Goal: Information Seeking & Learning: Learn about a topic

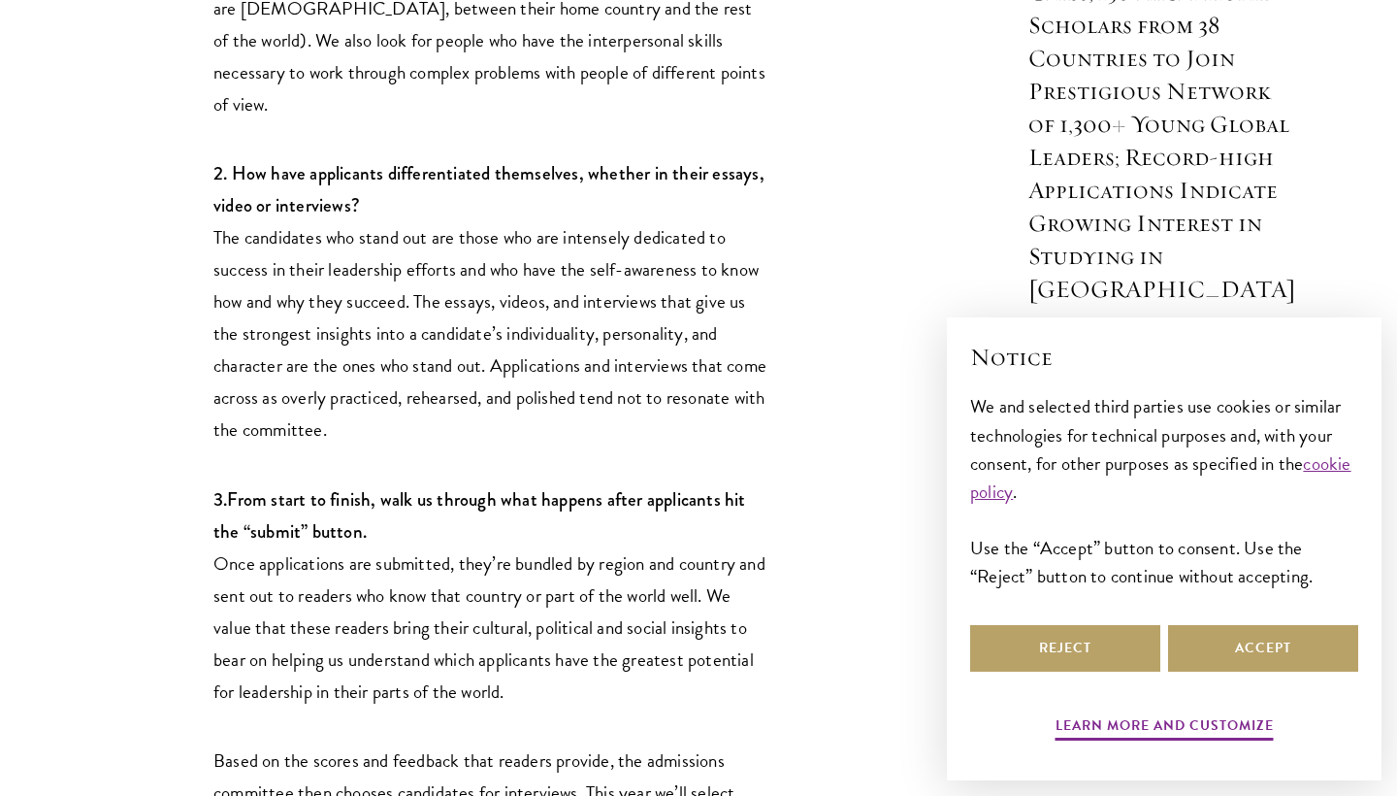
scroll to position [1484, 0]
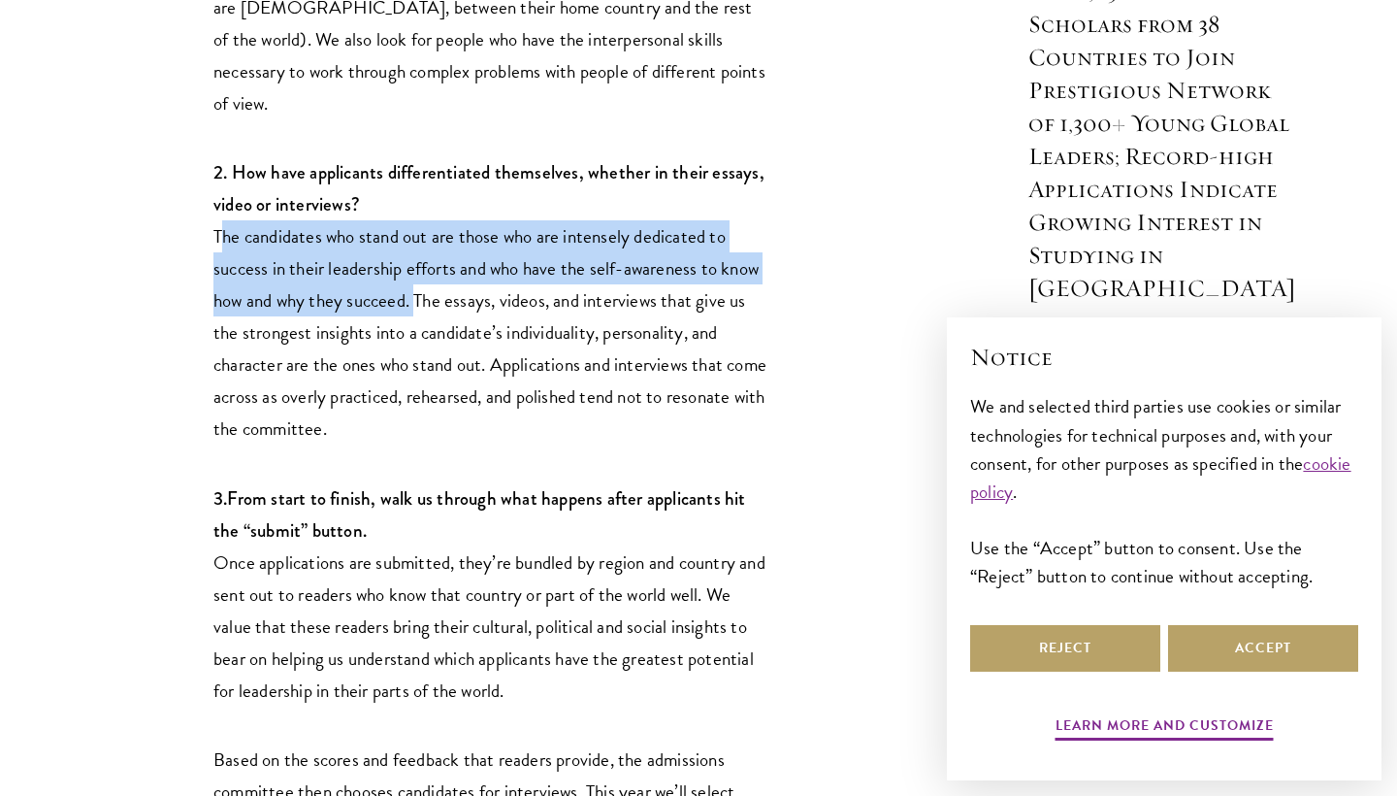
drag, startPoint x: 212, startPoint y: 108, endPoint x: 412, endPoint y: 185, distance: 214.4
copy p "The candidates who stand out are those who are intensely dedicated to success i…"
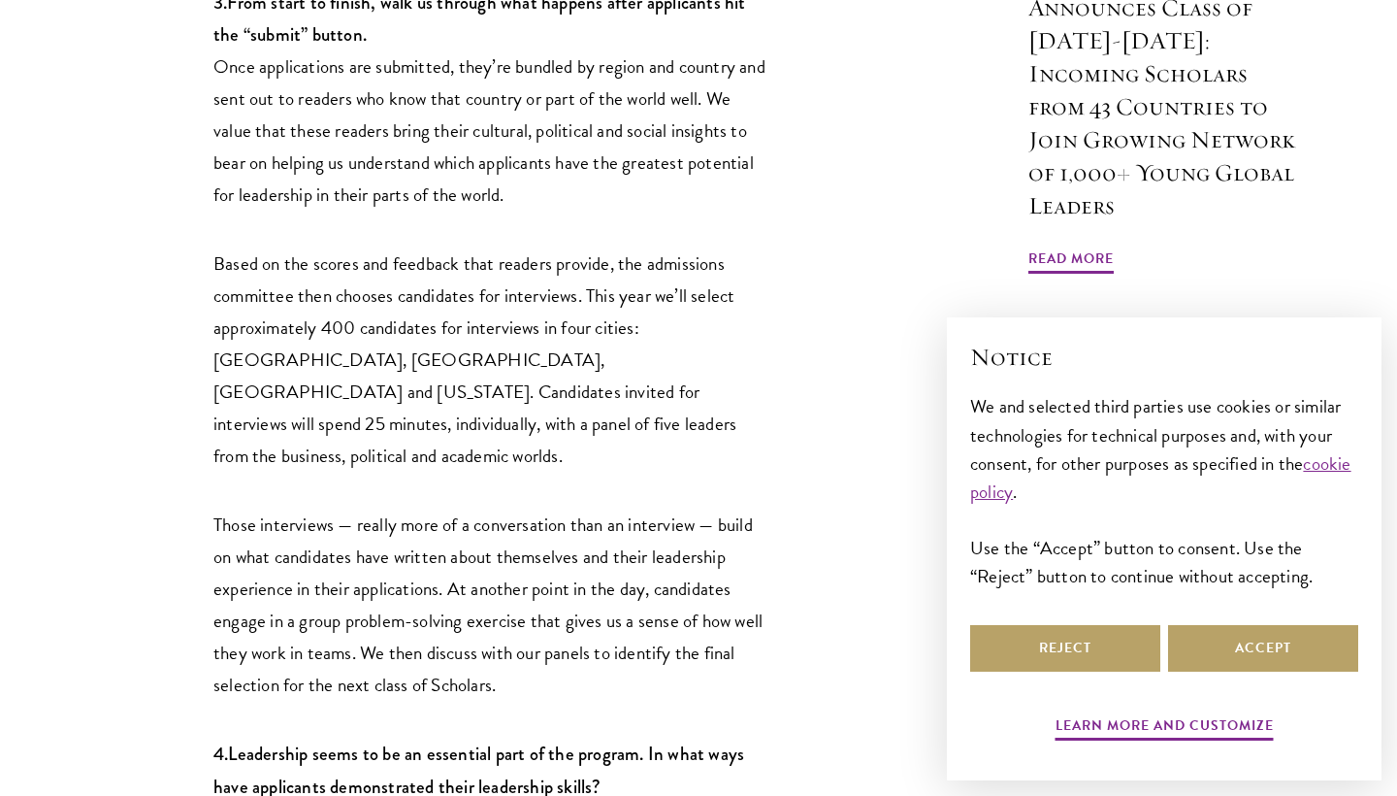
scroll to position [1981, 0]
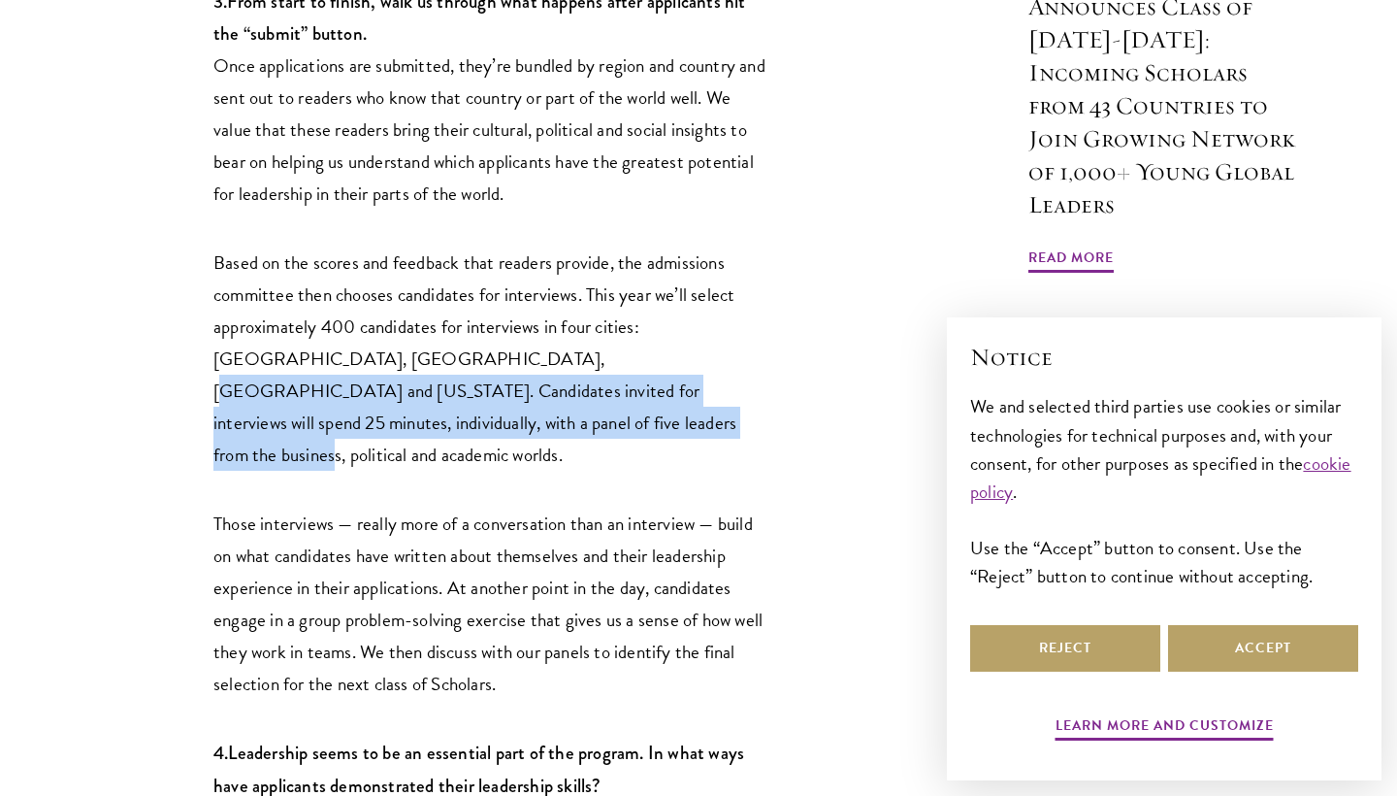
drag, startPoint x: 444, startPoint y: 241, endPoint x: 474, endPoint y: 313, distance: 78.7
click at [474, 313] on p "Based on the scores and feedback that readers provide, the admissions committee…" at bounding box center [489, 358] width 553 height 224
copy p "Candidates invited for interviews will spend 25 minutes, individually, with a p…"
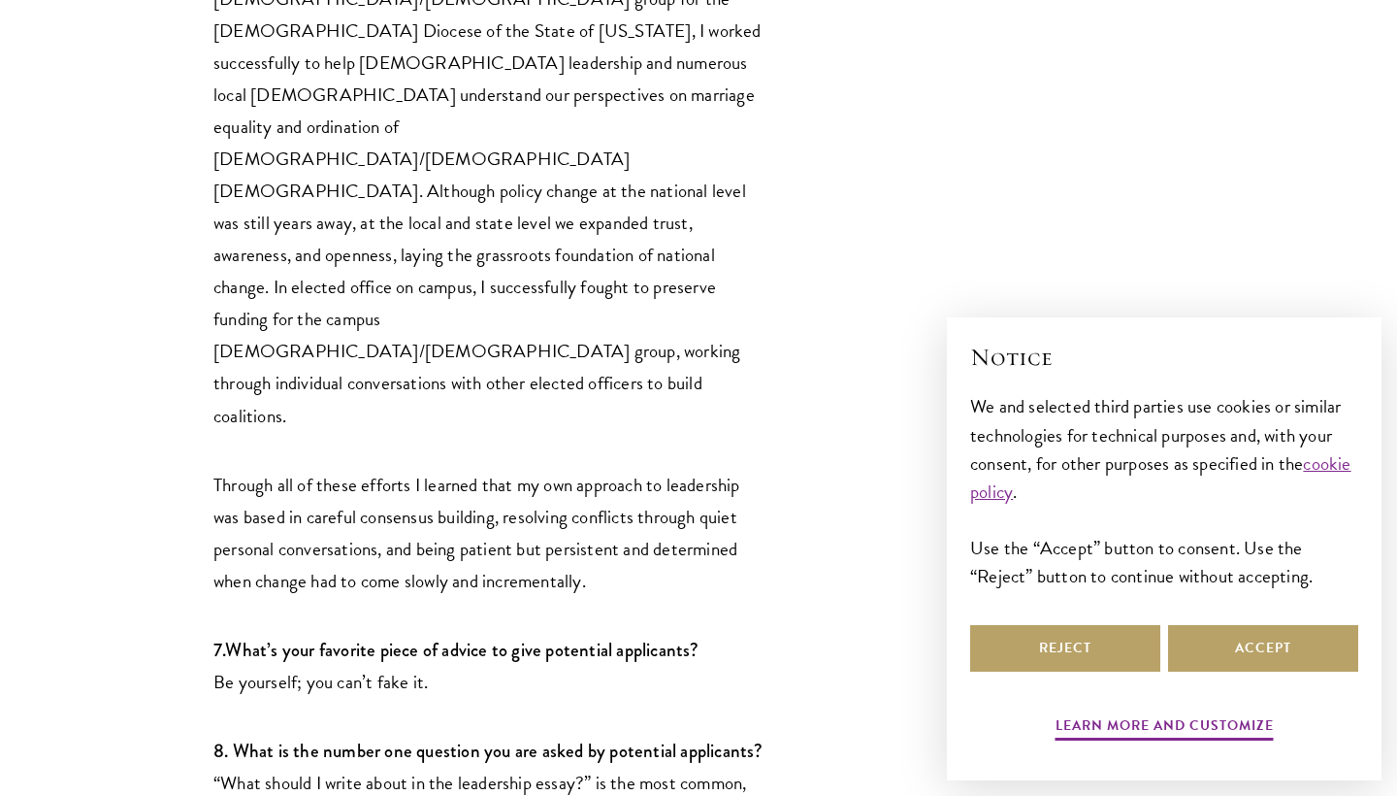
scroll to position [4559, 0]
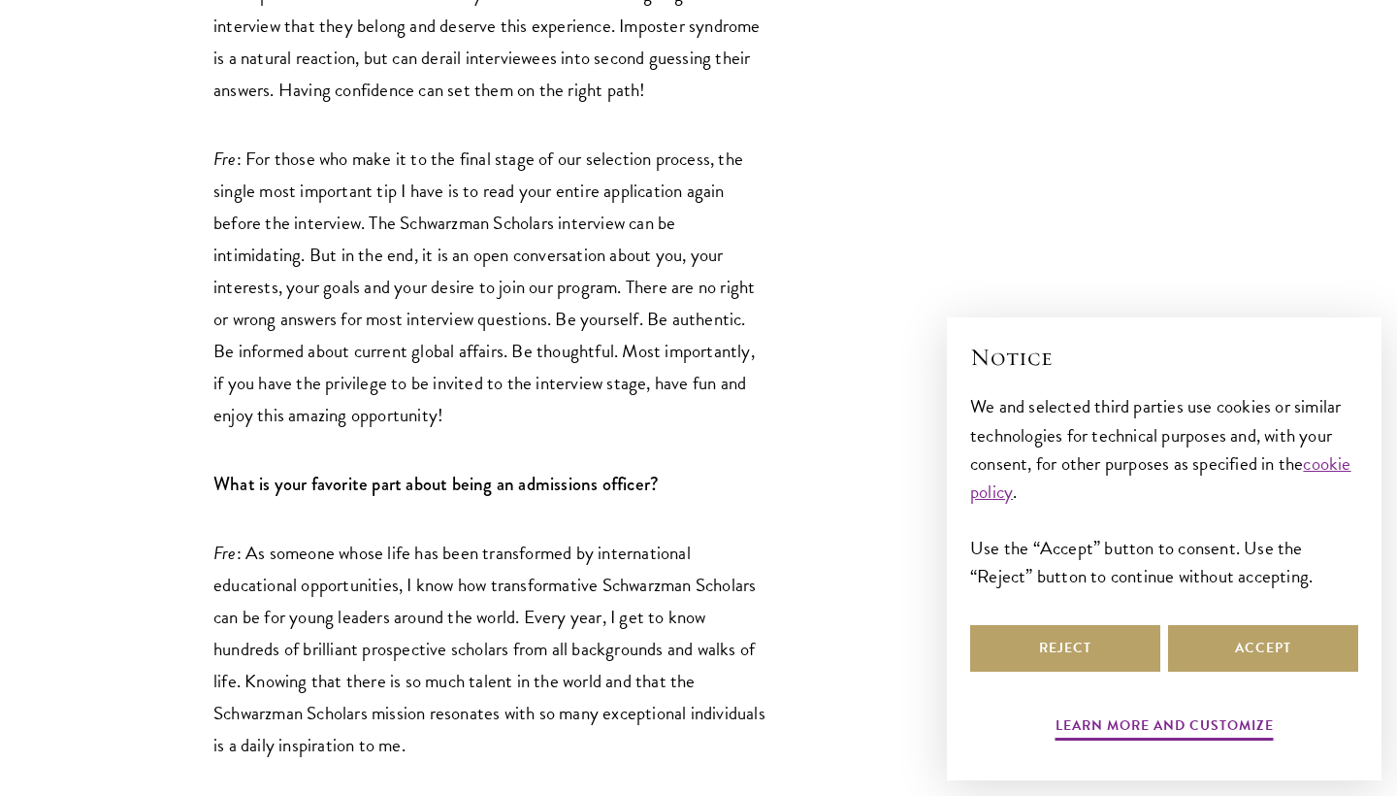
scroll to position [3799, 0]
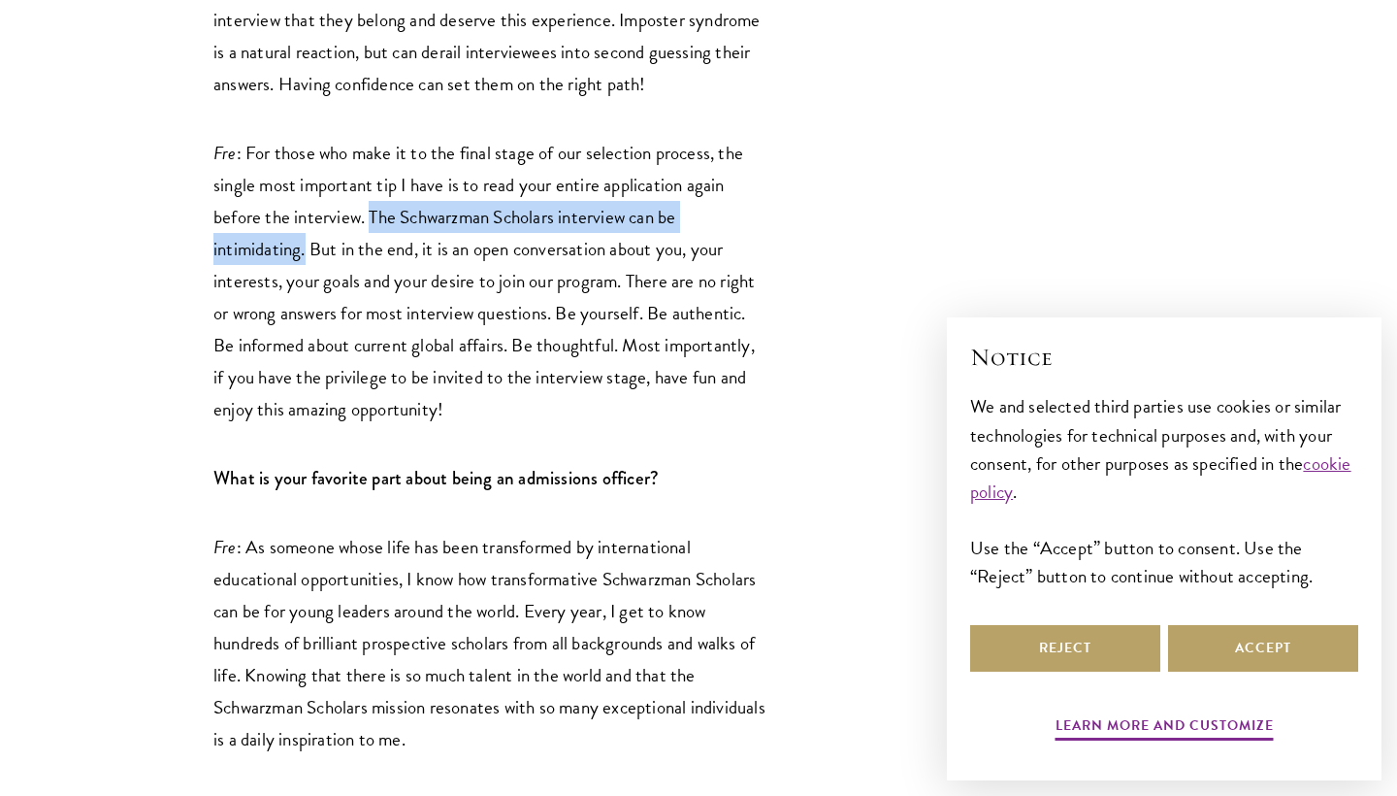
drag, startPoint x: 372, startPoint y: 209, endPoint x: 308, endPoint y: 243, distance: 72.5
click at [308, 243] on p "Fre : For those who make it to the final stage of our selection process, the si…" at bounding box center [489, 281] width 553 height 288
copy p "The Schwarzman Scholars interview can be intimidating."
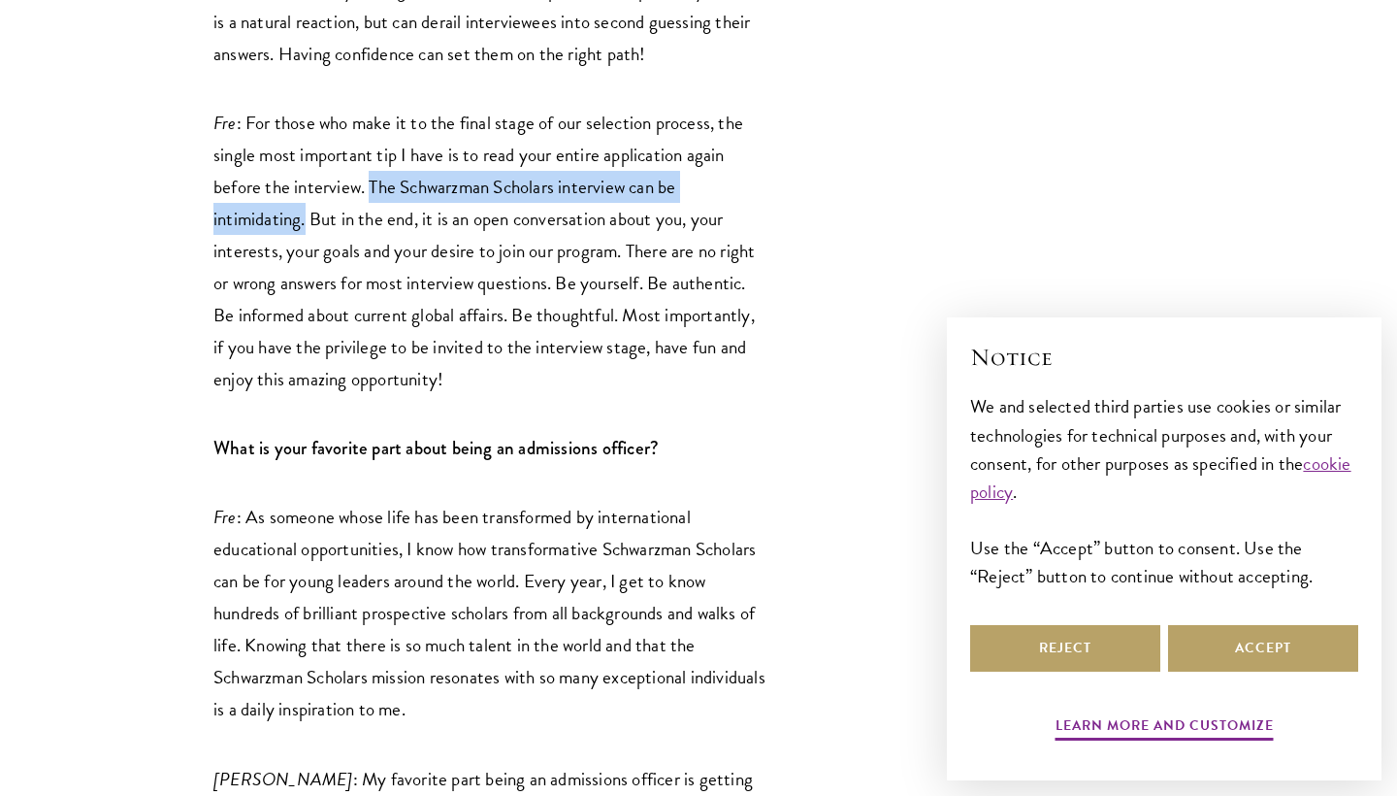
scroll to position [3833, 0]
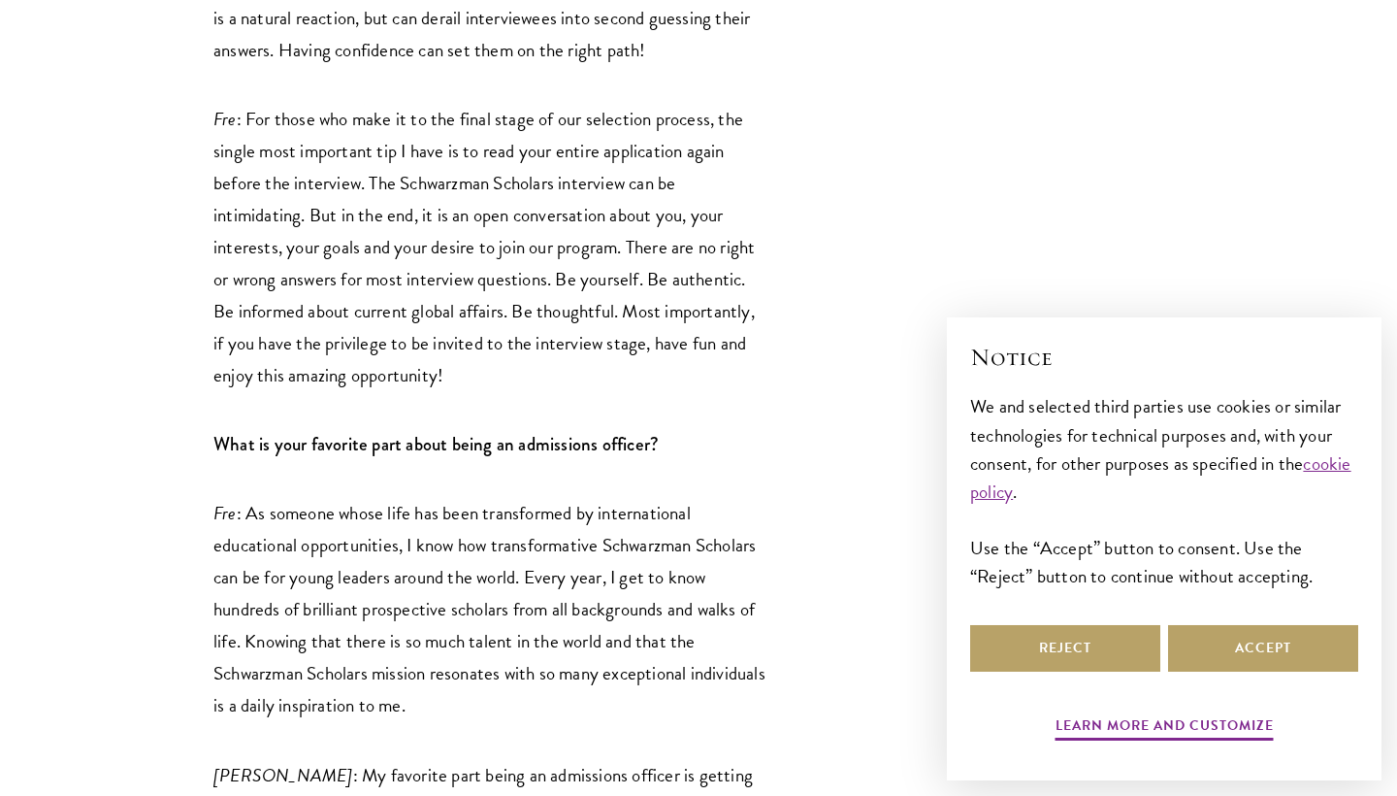
click at [518, 331] on p "Fre : For those who make it to the final stage of our selection process, the si…" at bounding box center [489, 247] width 553 height 288
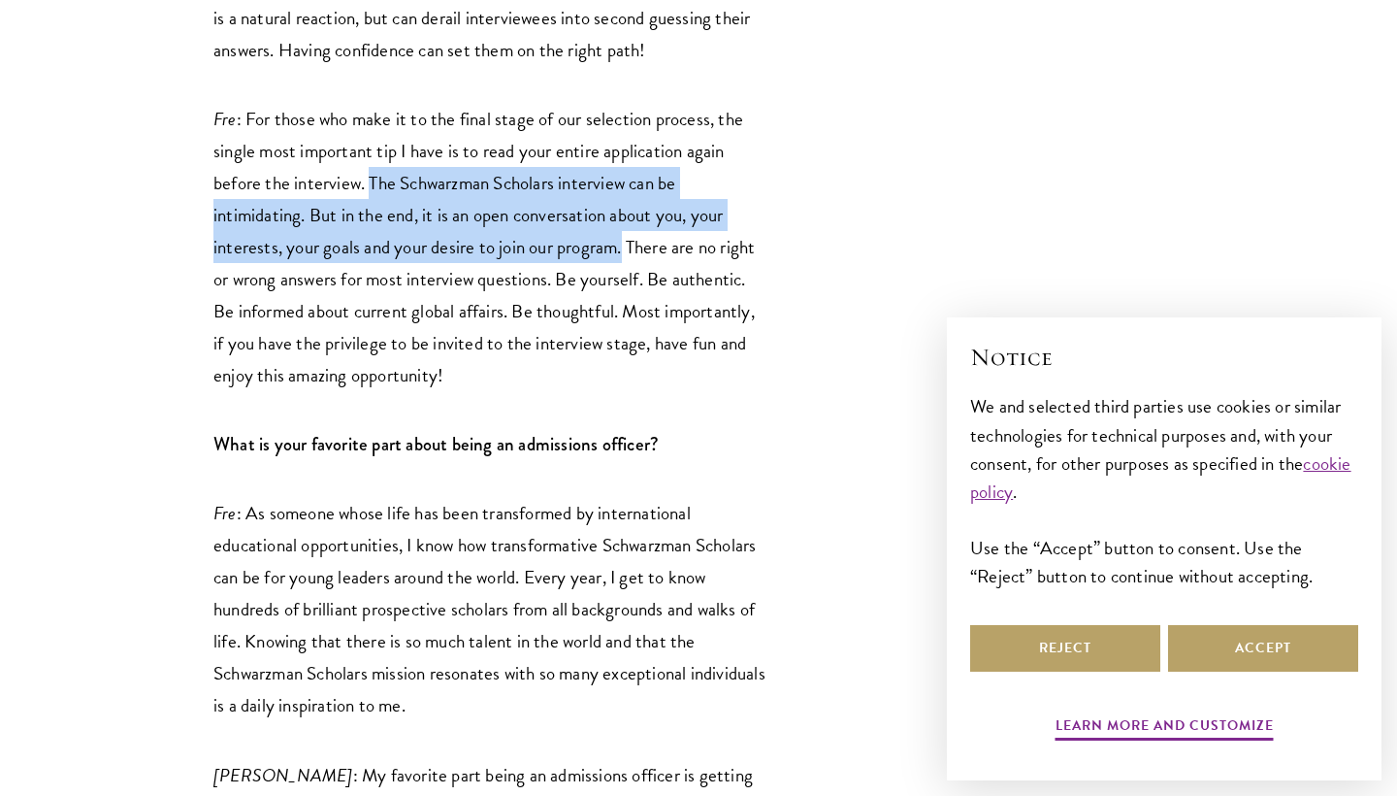
drag, startPoint x: 369, startPoint y: 178, endPoint x: 626, endPoint y: 245, distance: 265.9
click at [626, 245] on p "Fre : For those who make it to the final stage of our selection process, the si…" at bounding box center [489, 247] width 553 height 288
copy p "The Schwarzman Scholars interview can be intimidating. But in the end, it is an…"
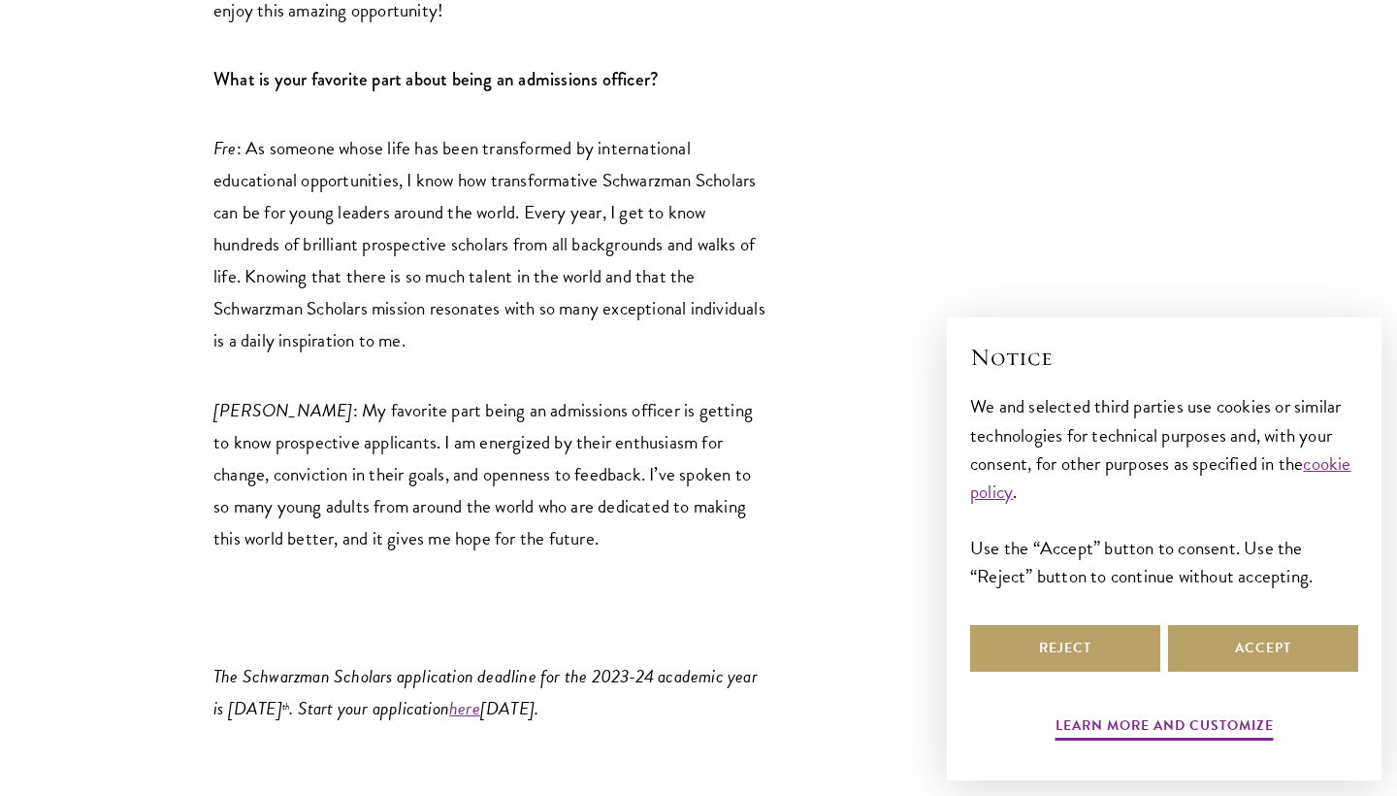
scroll to position [4199, 0]
